Goal: Information Seeking & Learning: Learn about a topic

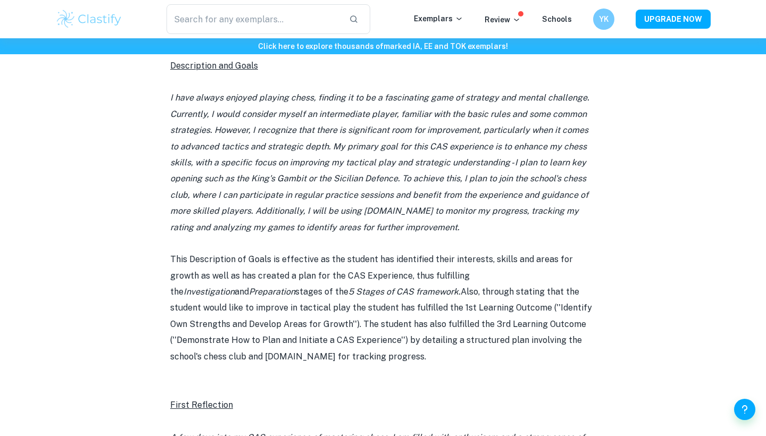
scroll to position [547, 0]
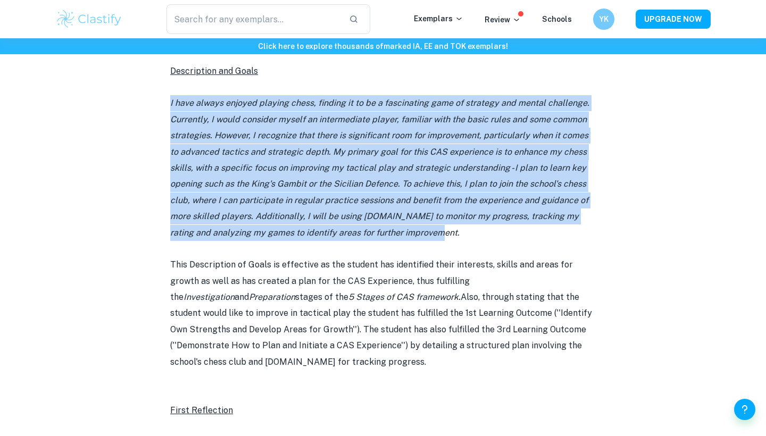
drag, startPoint x: 428, startPoint y: 229, endPoint x: 140, endPoint y: 101, distance: 314.5
copy icon "I have always enjoyed playing chess, finding it to be a fascinating game of str…"
click at [300, 204] on p "I have always enjoyed playing chess, finding it to be a fascinating game of str…" at bounding box center [383, 168] width 426 height 146
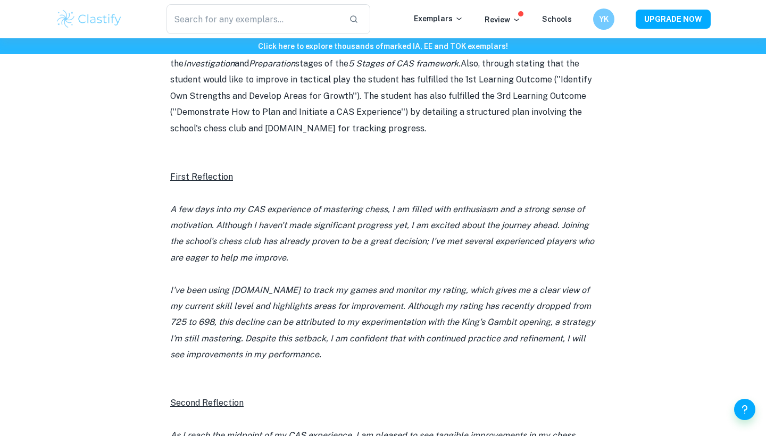
scroll to position [779, 0]
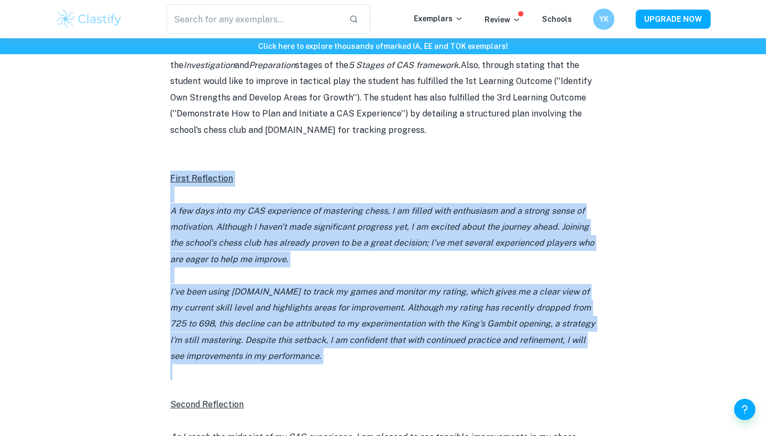
drag, startPoint x: 328, startPoint y: 357, endPoint x: 167, endPoint y: 174, distance: 243.6
copy div "First Reflection A few days into my CAS experience of mastering chess, I am fil…"
click at [173, 173] on u "First Reflection" at bounding box center [201, 178] width 63 height 10
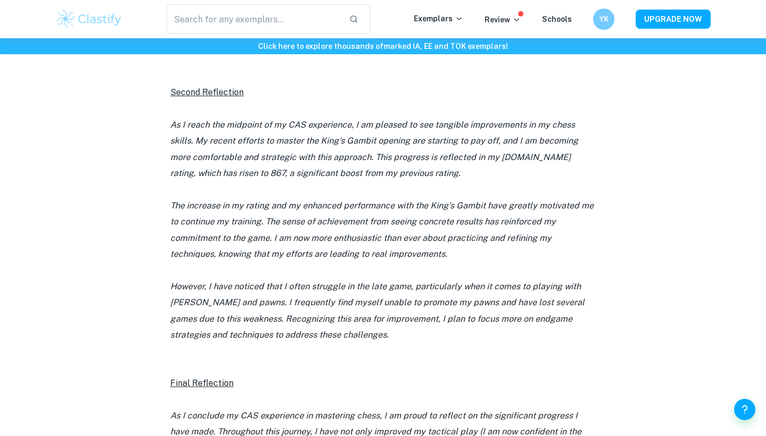
scroll to position [1101, 0]
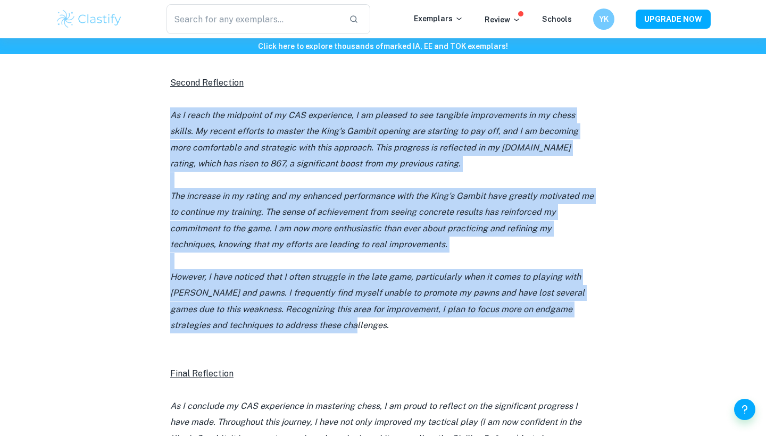
drag, startPoint x: 343, startPoint y: 312, endPoint x: 164, endPoint y: 101, distance: 276.7
copy div "As I reach the midpoint of my CAS experience, I am pleased to see tangible impr…"
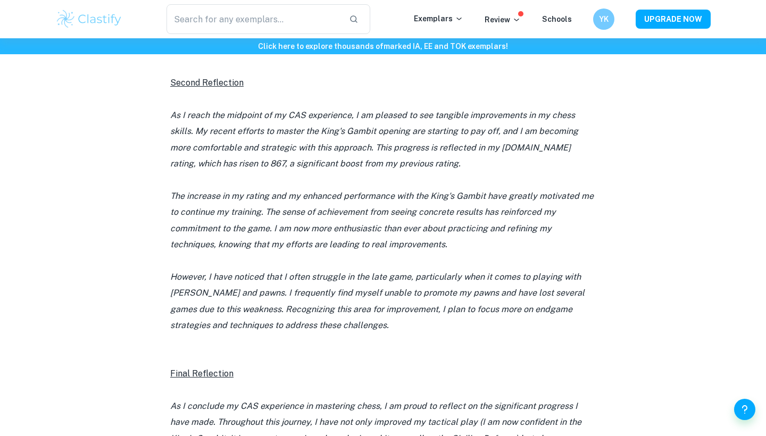
click at [505, 123] on icon "As I reach the midpoint of my CAS experience, I am pleased to see tangible impr…" at bounding box center [374, 139] width 408 height 59
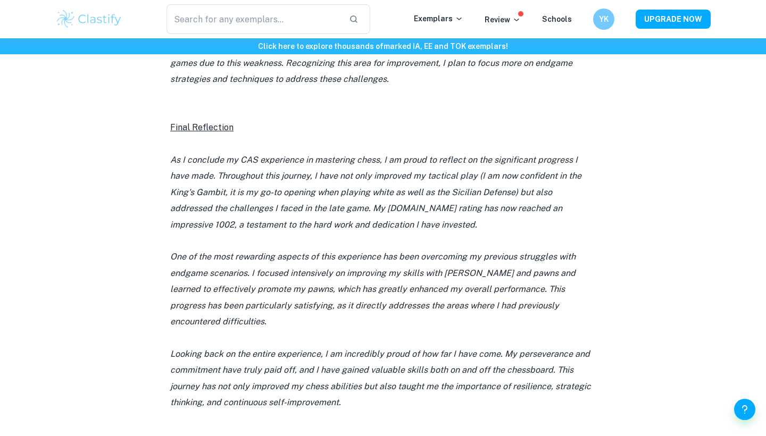
scroll to position [1371, 0]
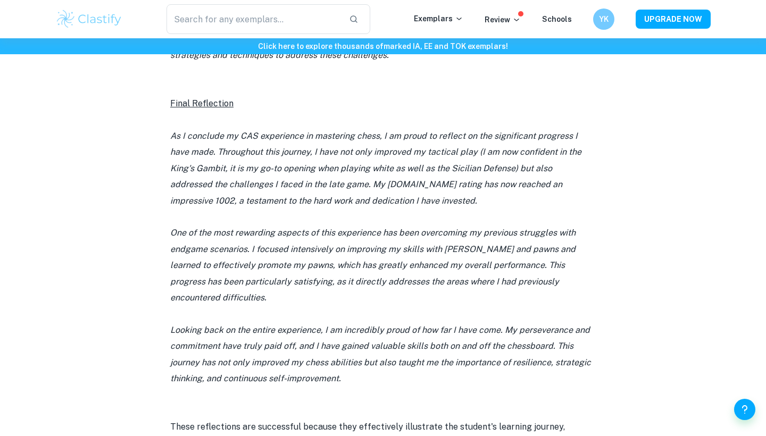
drag, startPoint x: 355, startPoint y: 353, endPoint x: 159, endPoint y: 125, distance: 300.8
copy div "As I conclude my CAS experience in mastering chess, I am proud to reflect on th…"
